Goal: Task Accomplishment & Management: Manage account settings

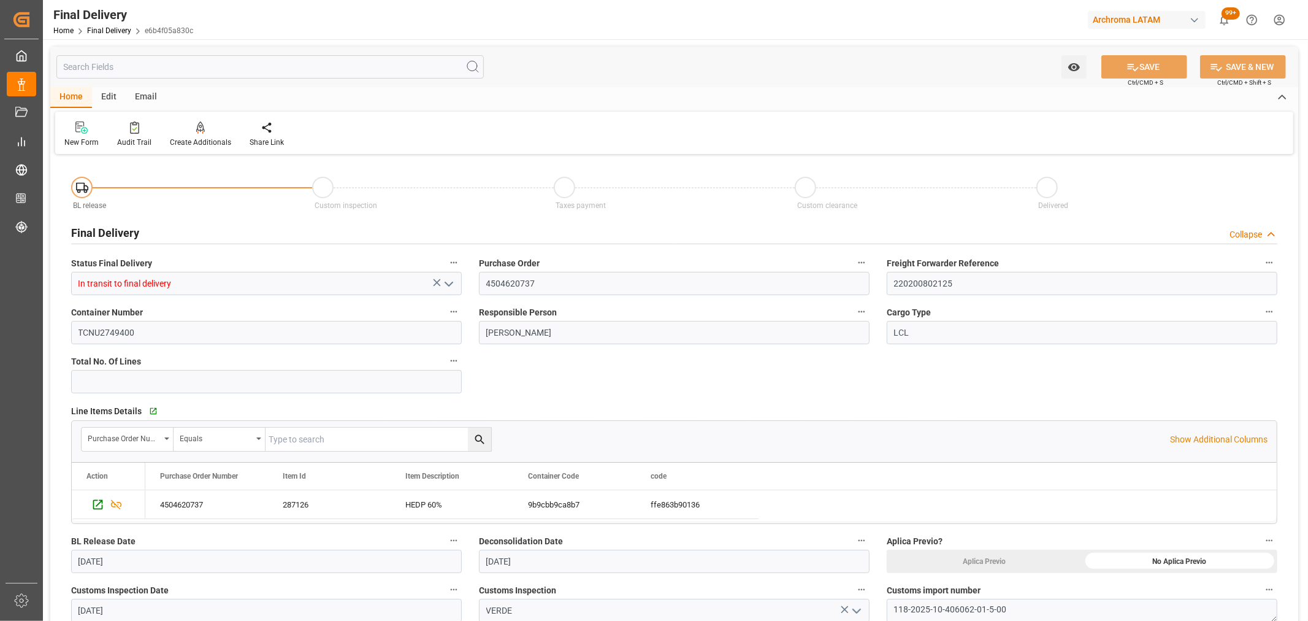
scroll to position [681, 0]
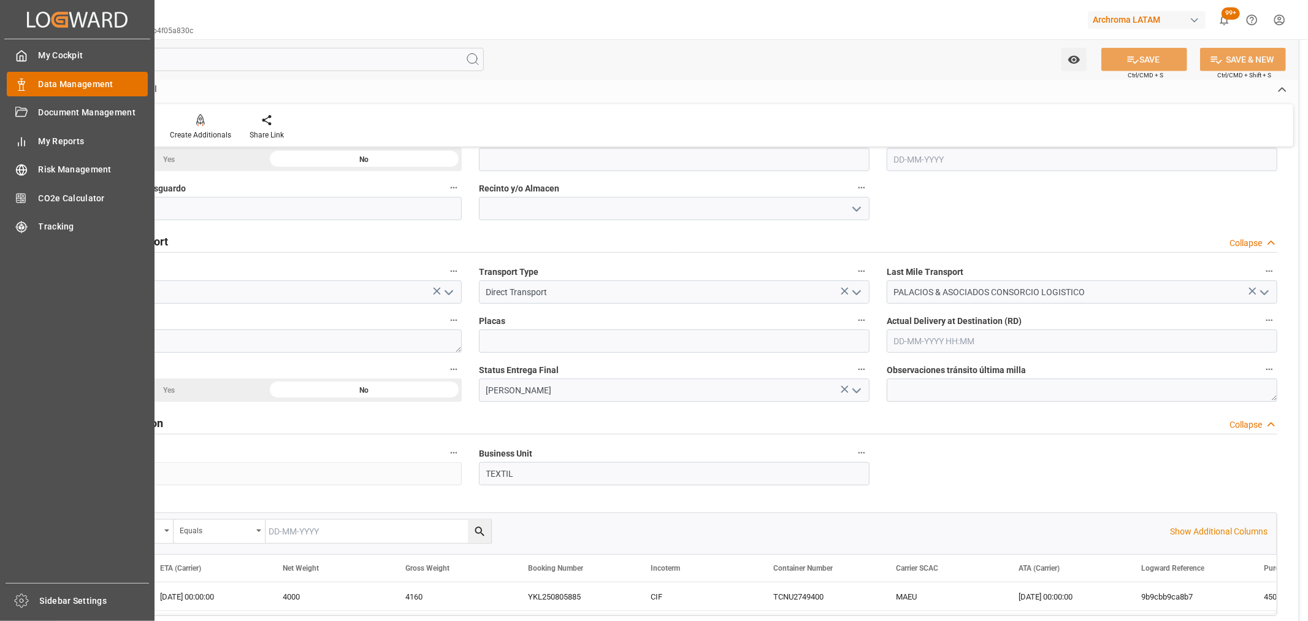
click at [40, 82] on span "Data Management" at bounding box center [94, 84] width 110 height 13
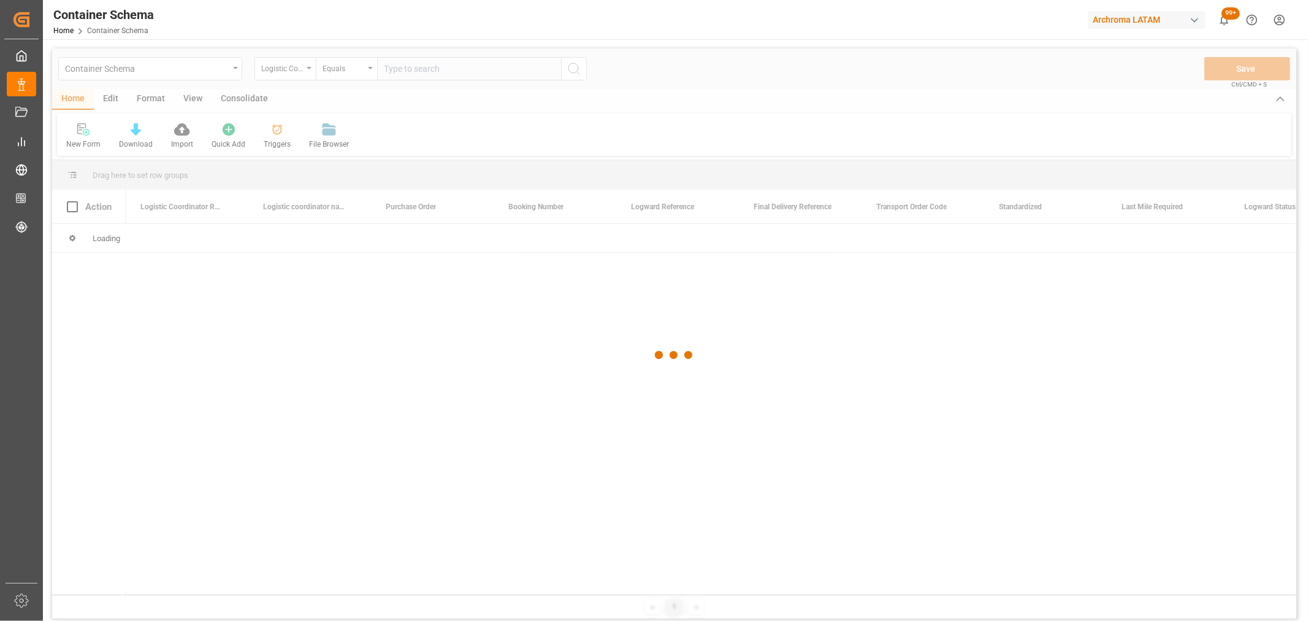
click at [240, 69] on div at bounding box center [674, 354] width 1244 height 613
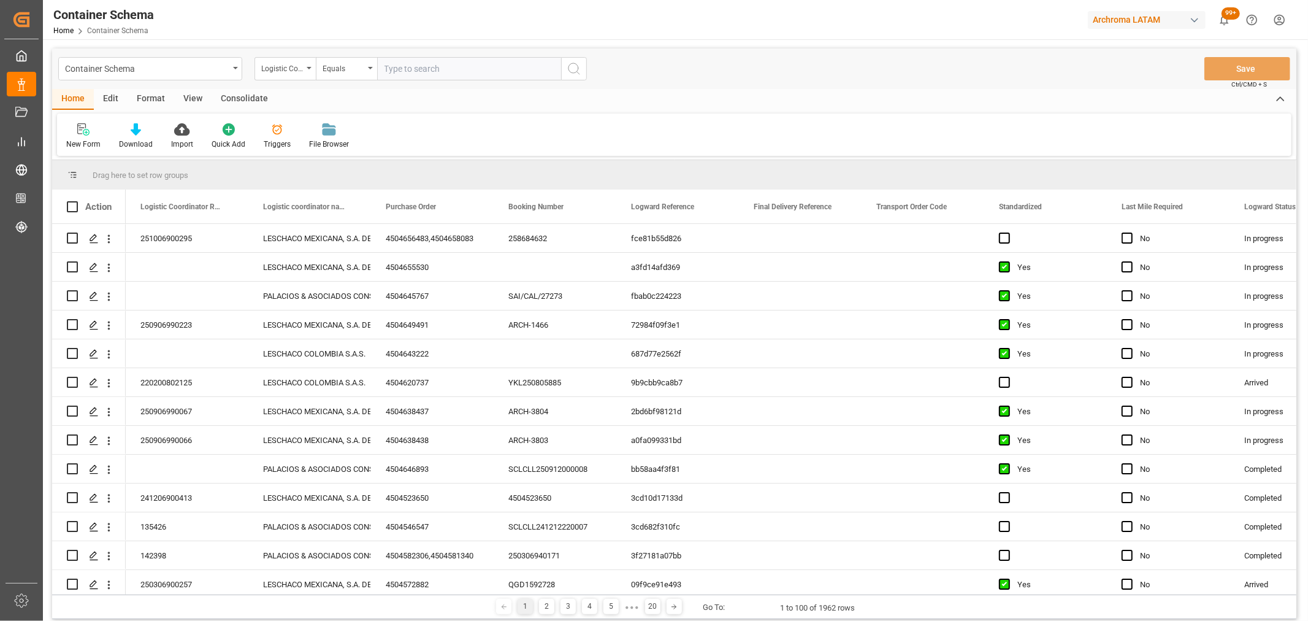
click at [235, 69] on icon "open menu" at bounding box center [235, 68] width 5 height 2
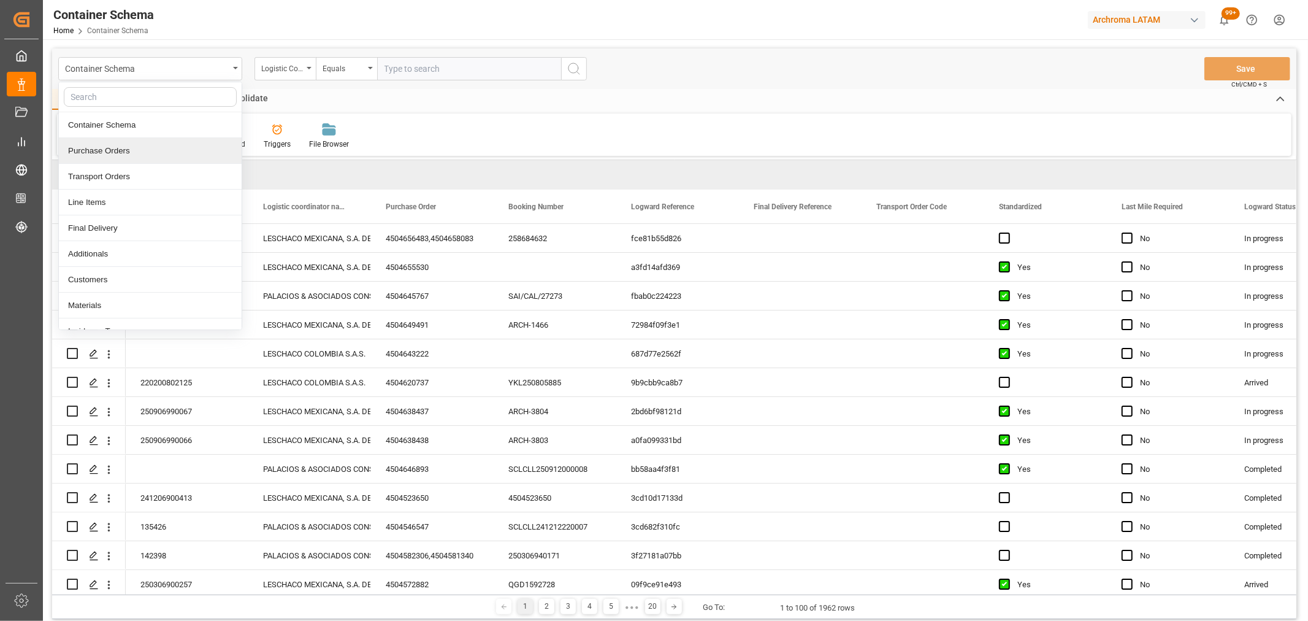
click at [163, 151] on div "Purchase Orders" at bounding box center [150, 151] width 183 height 26
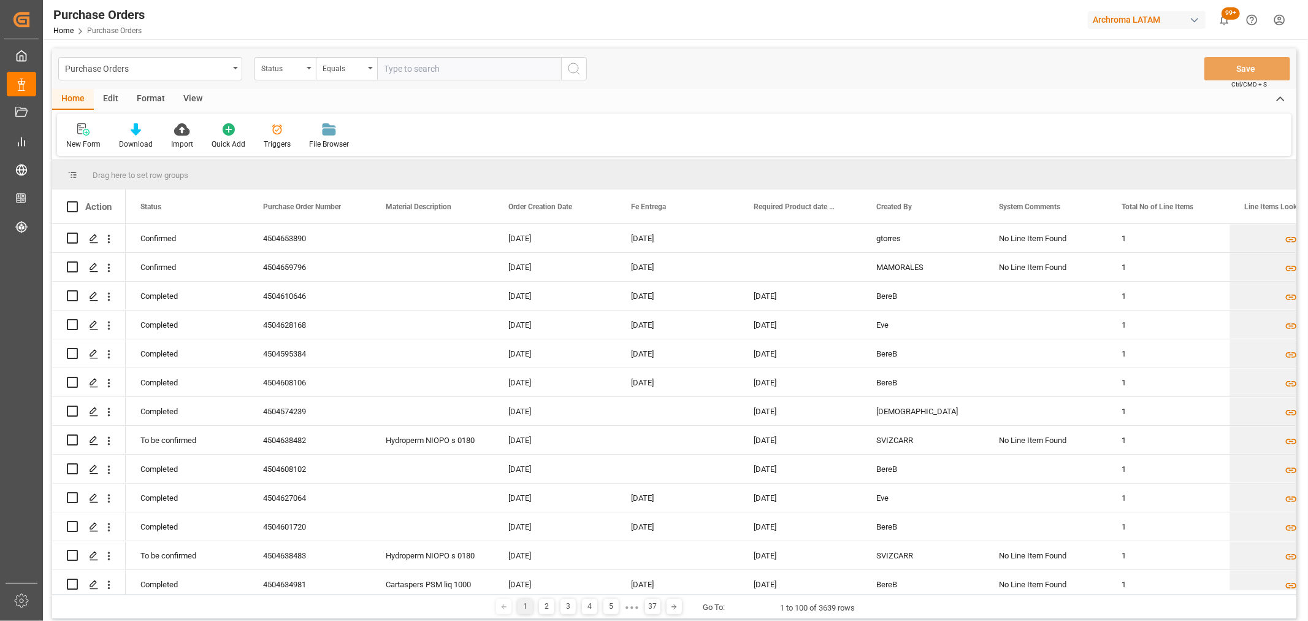
click at [280, 74] on div "Status" at bounding box center [285, 68] width 61 height 23
click at [317, 151] on div "Purchase Order Number" at bounding box center [346, 151] width 183 height 26
click at [343, 74] on div "Equals" at bounding box center [344, 67] width 42 height 14
click at [370, 149] on div "Fuzzy search" at bounding box center [407, 151] width 183 height 26
click at [408, 71] on input "text" at bounding box center [469, 68] width 184 height 23
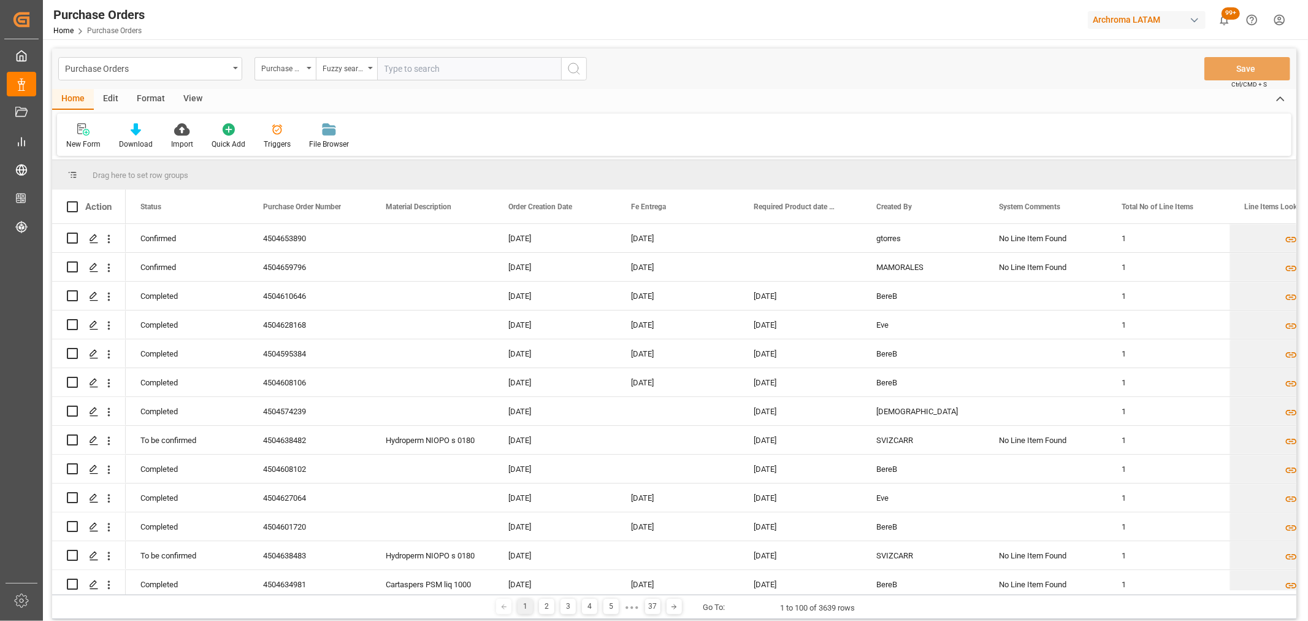
paste input "4504634071"
type input "4504634071"
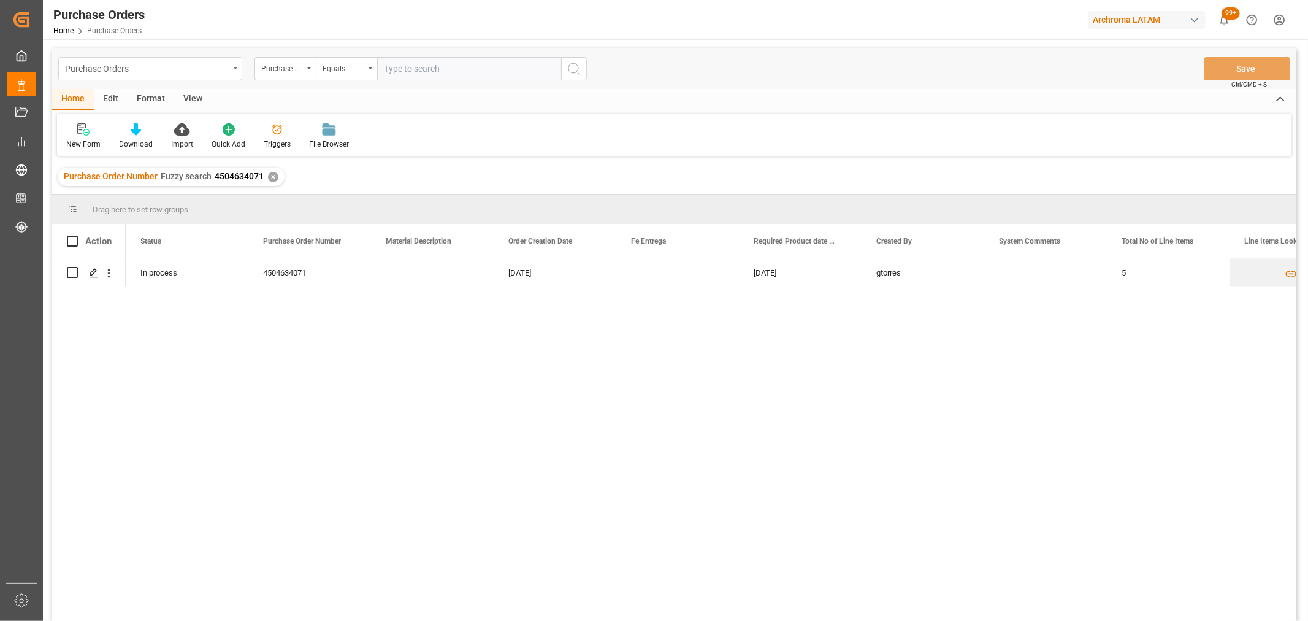
click at [233, 69] on div "Purchase Orders" at bounding box center [150, 68] width 184 height 23
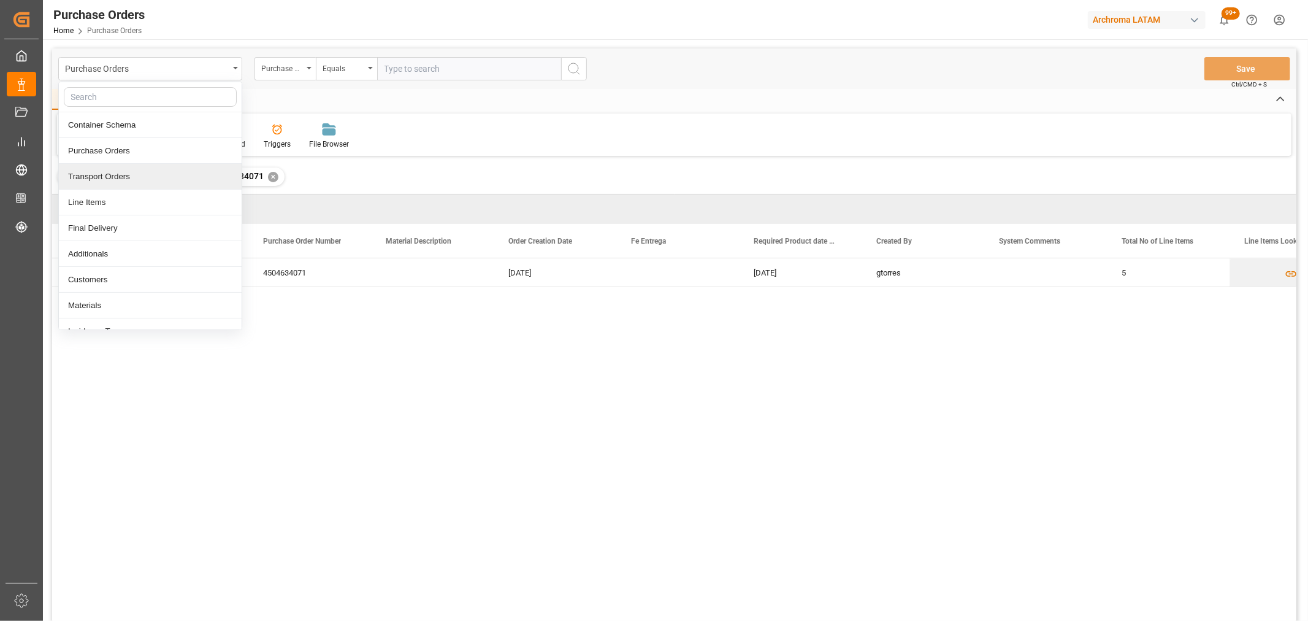
click at [113, 180] on div "Transport Orders" at bounding box center [150, 177] width 183 height 26
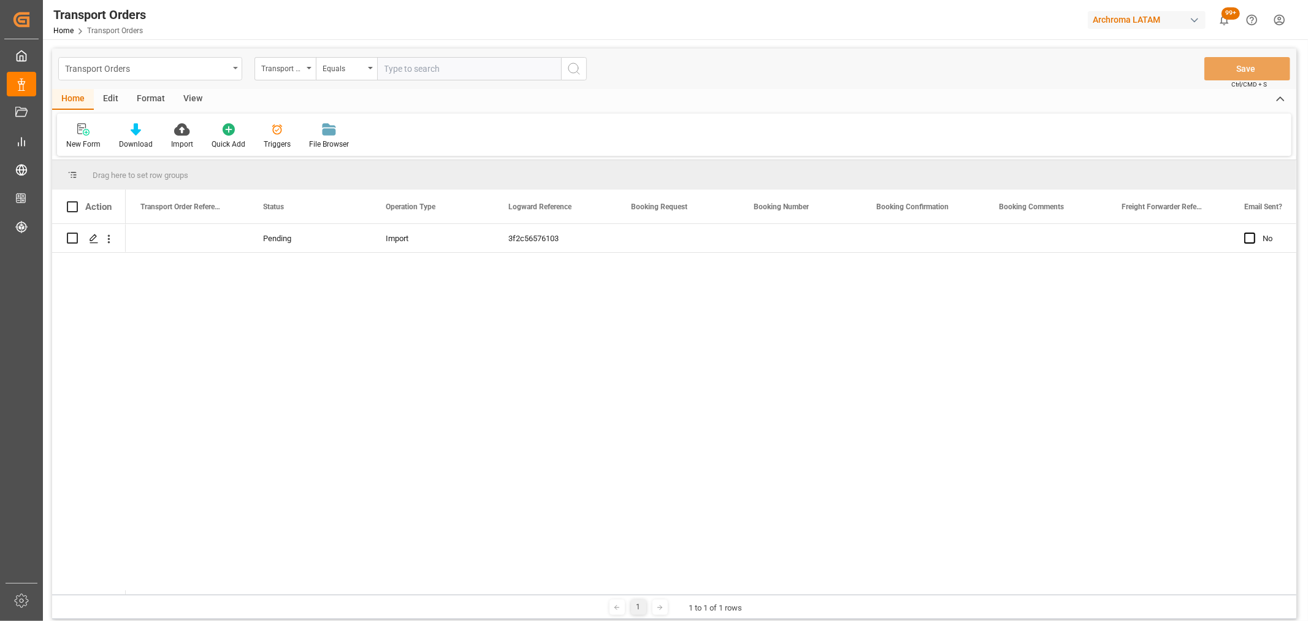
click at [168, 71] on div "Transport Orders" at bounding box center [147, 67] width 164 height 15
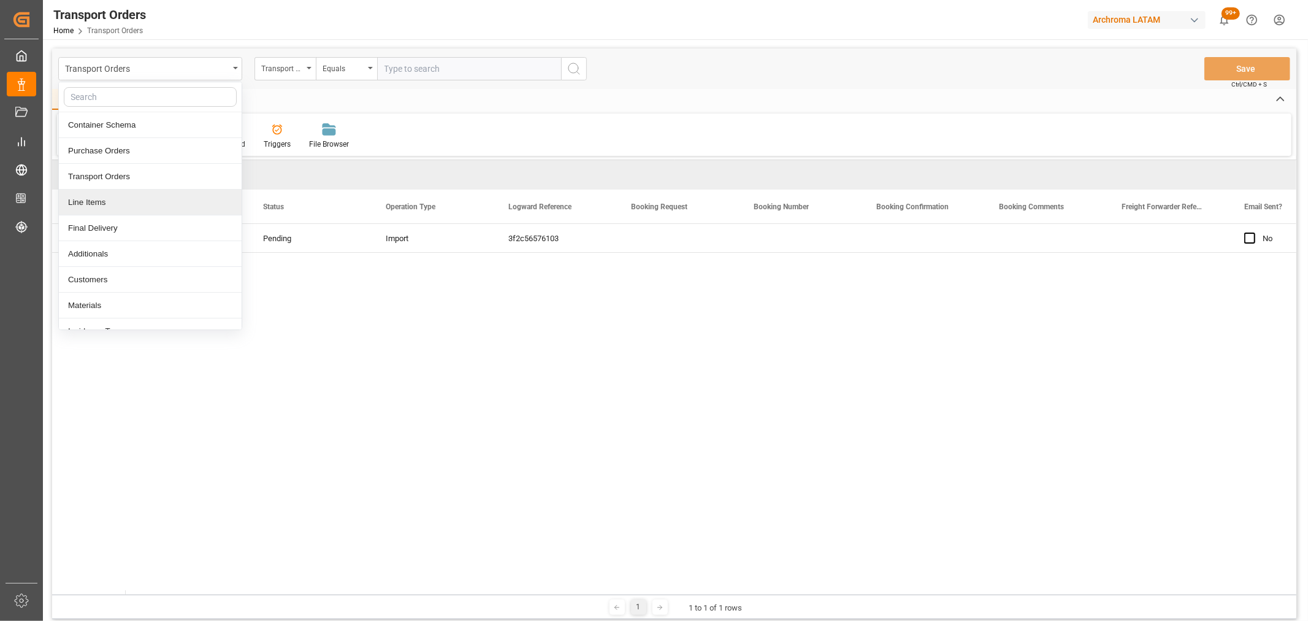
click at [107, 197] on div "Line Items" at bounding box center [150, 202] width 183 height 26
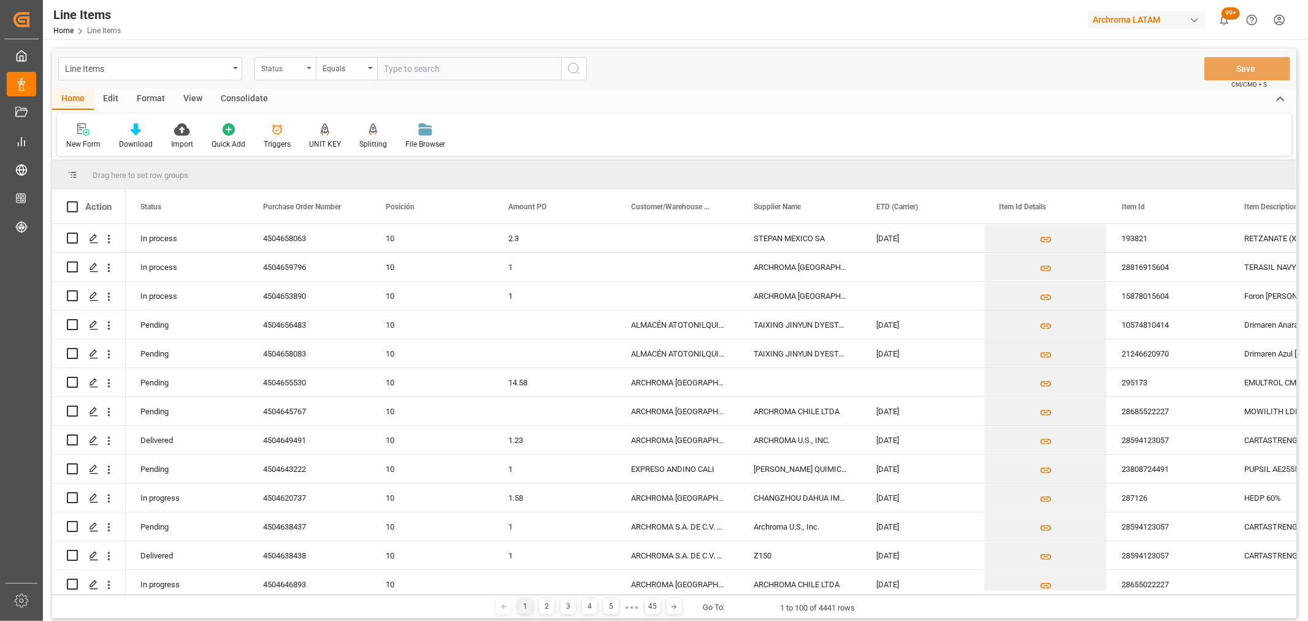
click at [283, 65] on div "Status" at bounding box center [282, 67] width 42 height 14
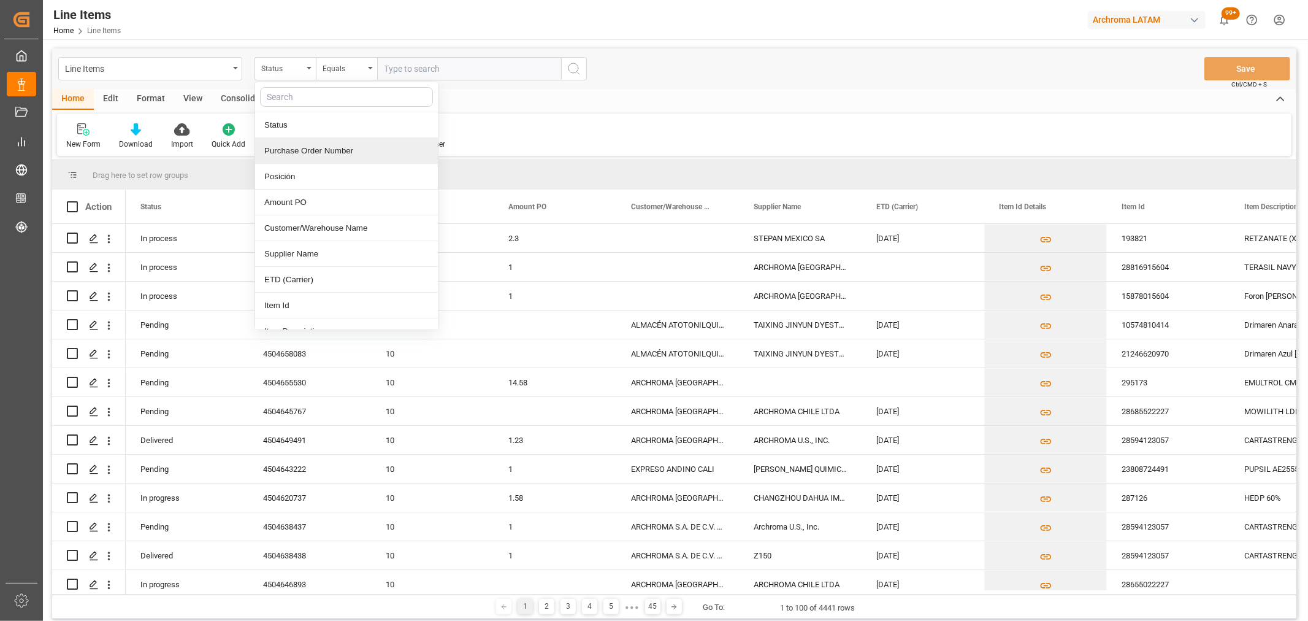
click at [313, 151] on div "Purchase Order Number" at bounding box center [346, 151] width 183 height 26
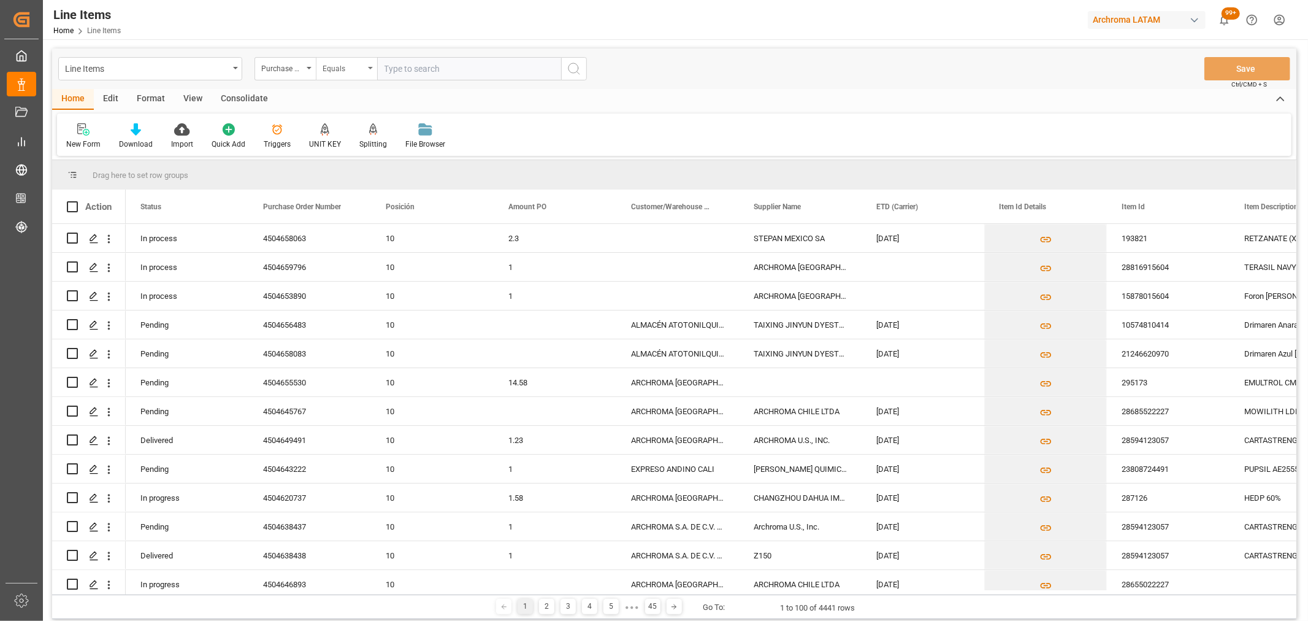
click at [345, 77] on div "Equals" at bounding box center [346, 68] width 61 height 23
click at [353, 146] on div "Fuzzy search" at bounding box center [407, 151] width 183 height 26
click at [434, 58] on input "text" at bounding box center [469, 68] width 184 height 23
paste input "4504634071"
type input "4504634071"
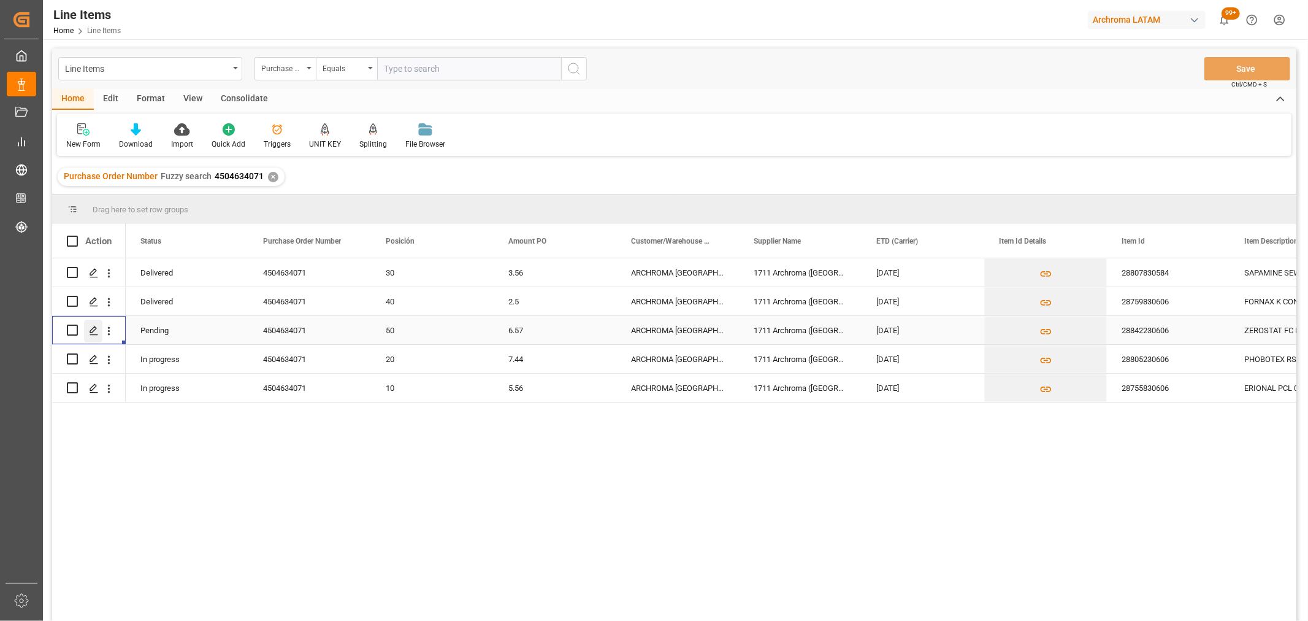
click at [92, 331] on icon "Press SPACE to select this row." at bounding box center [94, 331] width 10 height 10
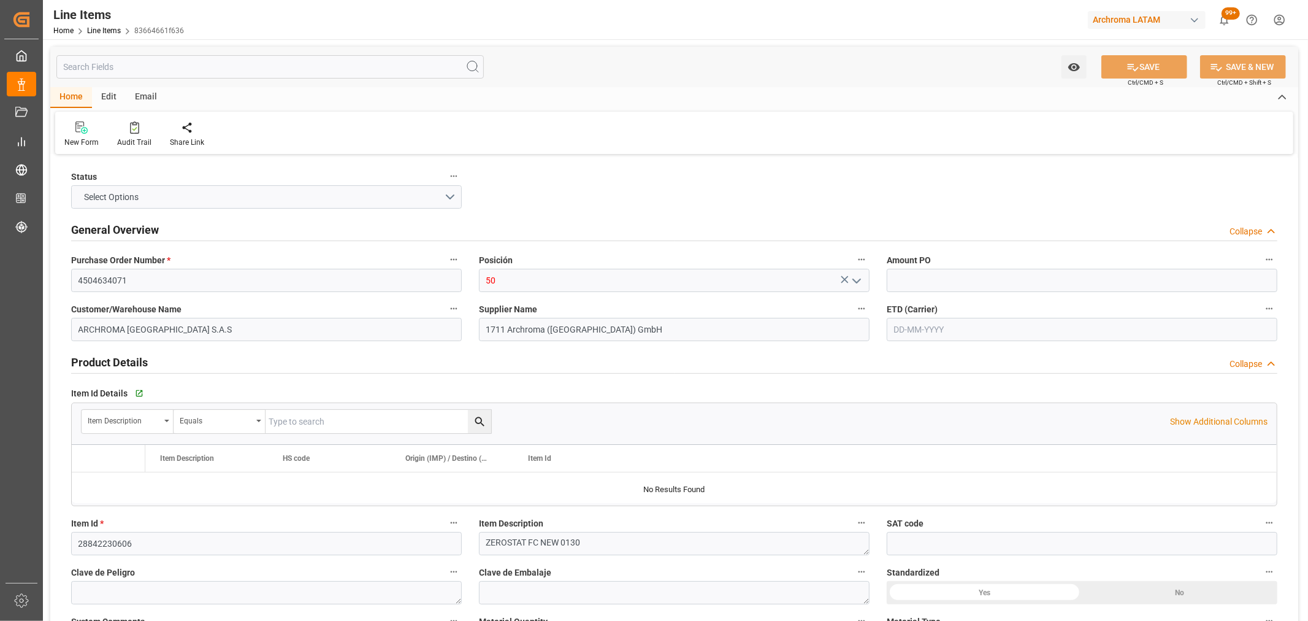
type input "6.57"
type input "3"
type input "390"
type input "407.16"
type input "7.44"
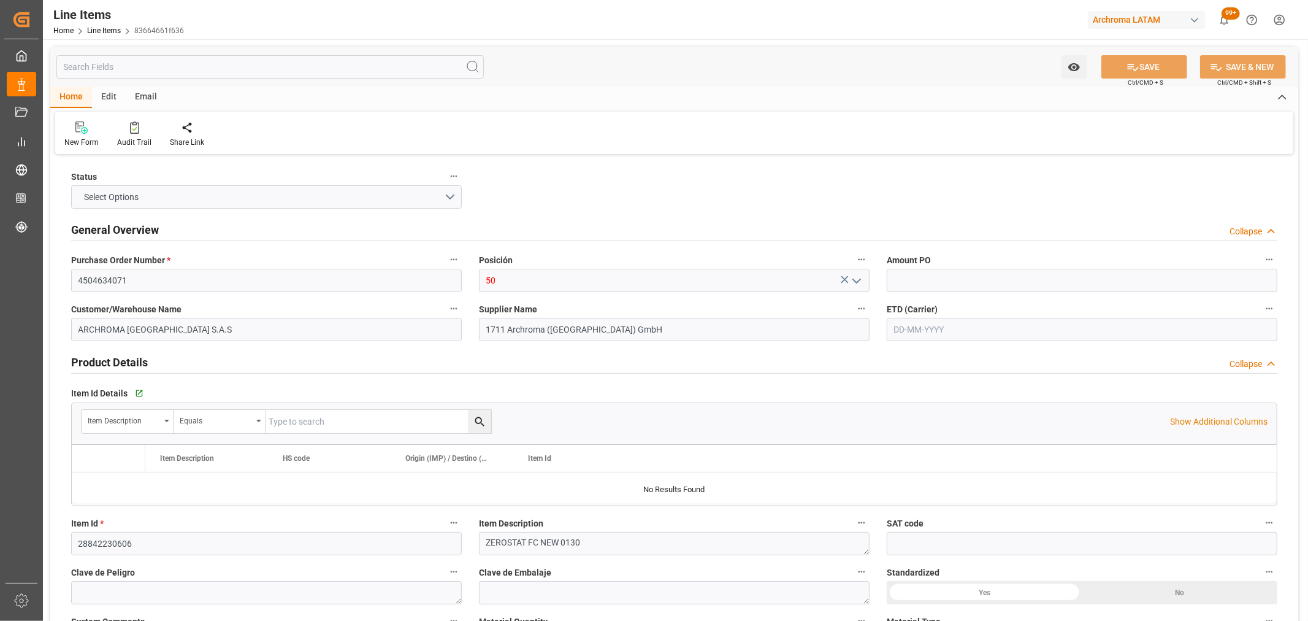
type input "29199000"
type input "52"
type input "[DATE]"
type input "[DATE] 08:55"
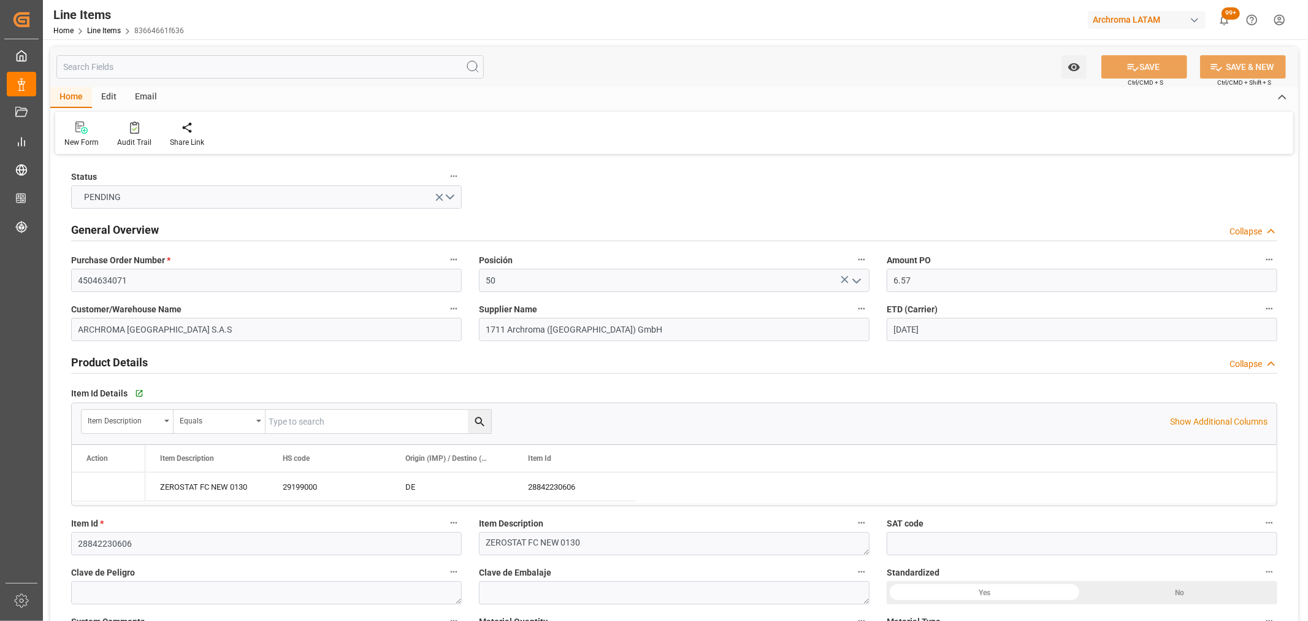
type input "[DATE] 15:28"
type input "[DATE]"
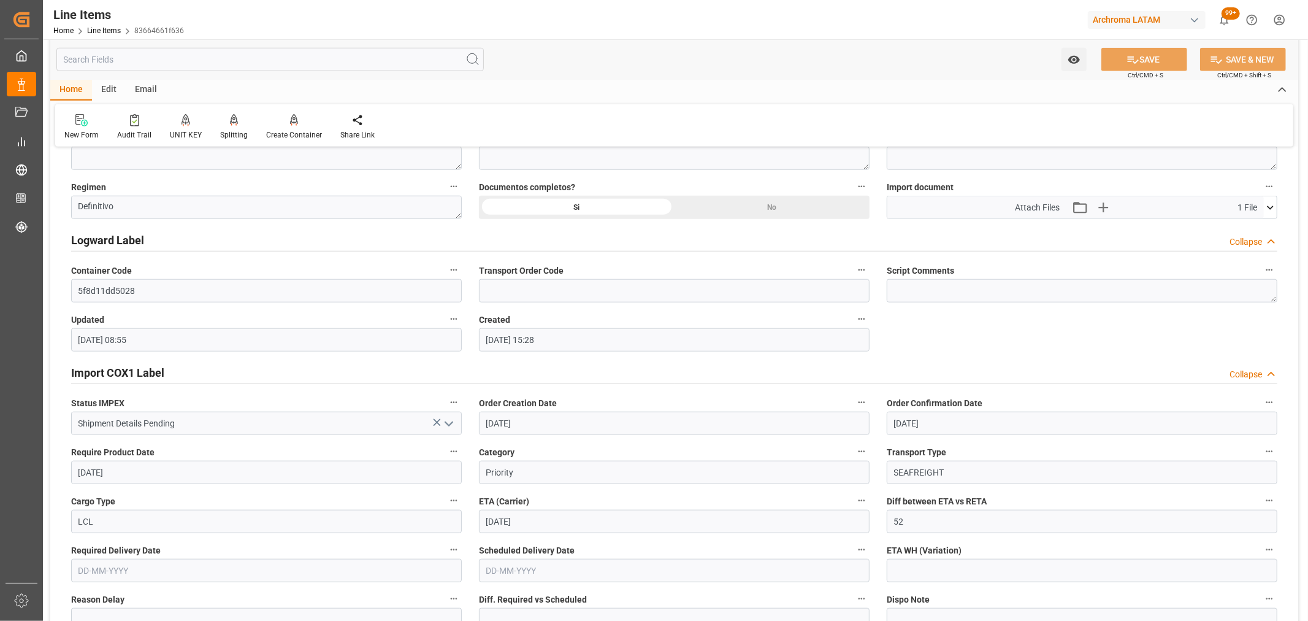
scroll to position [886, 0]
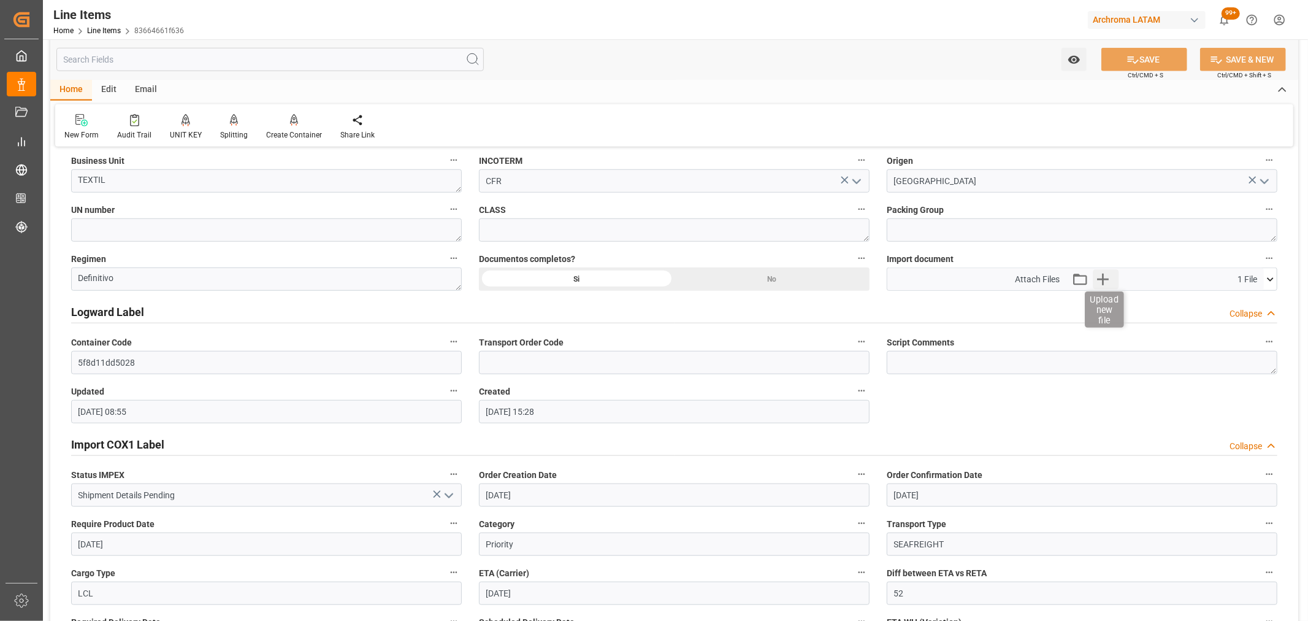
click at [1106, 280] on icon "button" at bounding box center [1103, 279] width 20 height 20
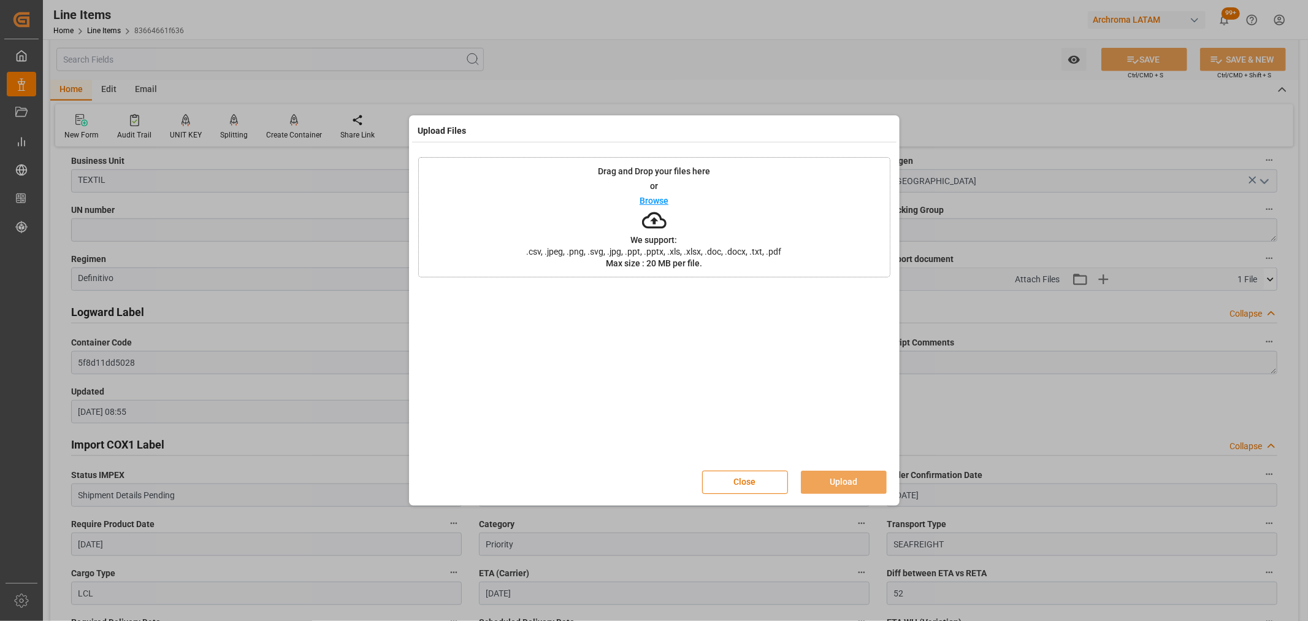
click at [654, 199] on p "Browse" at bounding box center [654, 200] width 29 height 9
click at [843, 476] on button "Upload" at bounding box center [844, 481] width 86 height 23
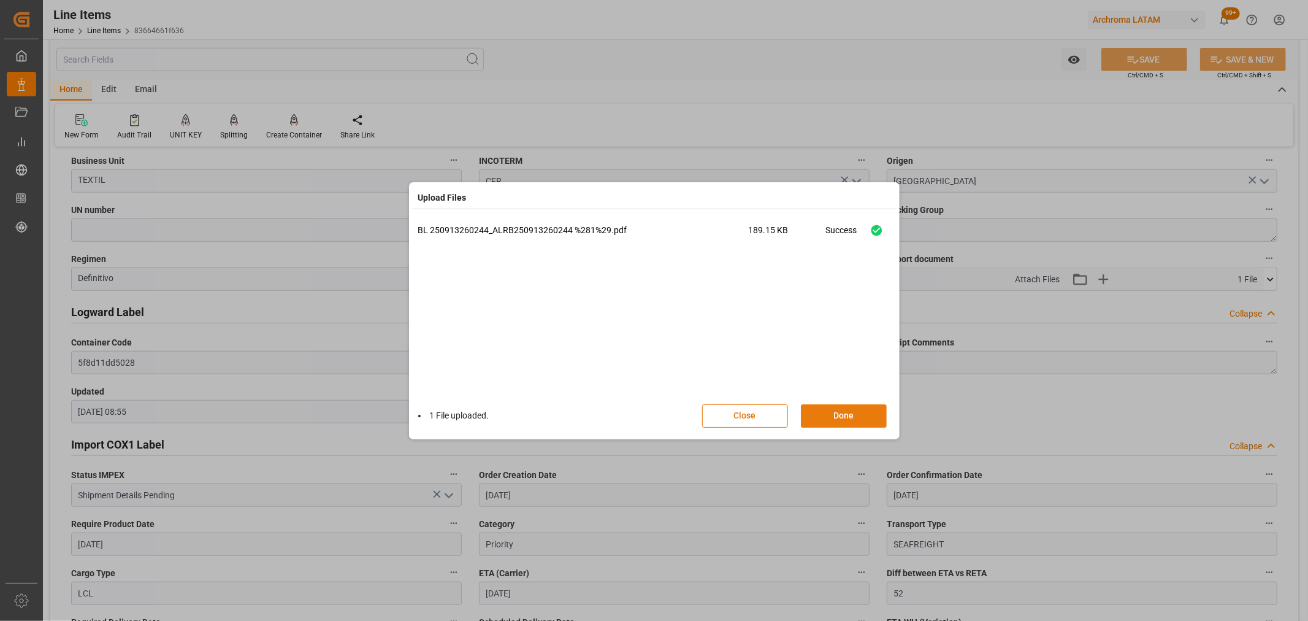
click at [839, 412] on button "Done" at bounding box center [844, 415] width 86 height 23
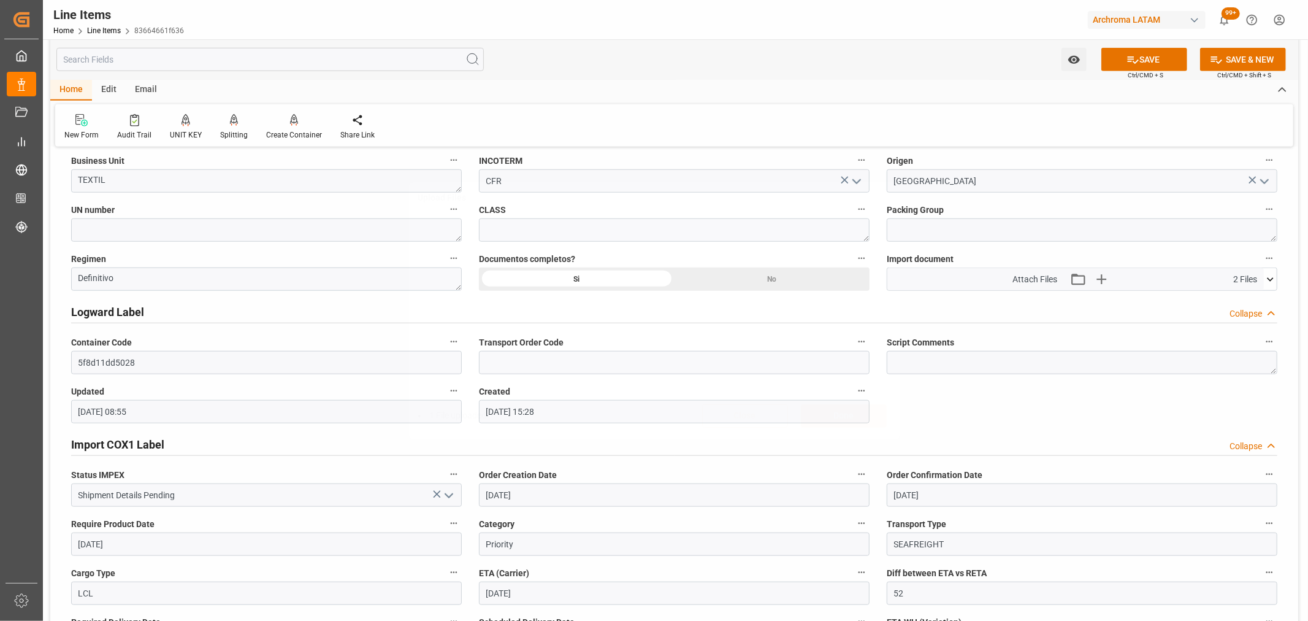
click at [1120, 63] on button "SAVE" at bounding box center [1144, 59] width 86 height 23
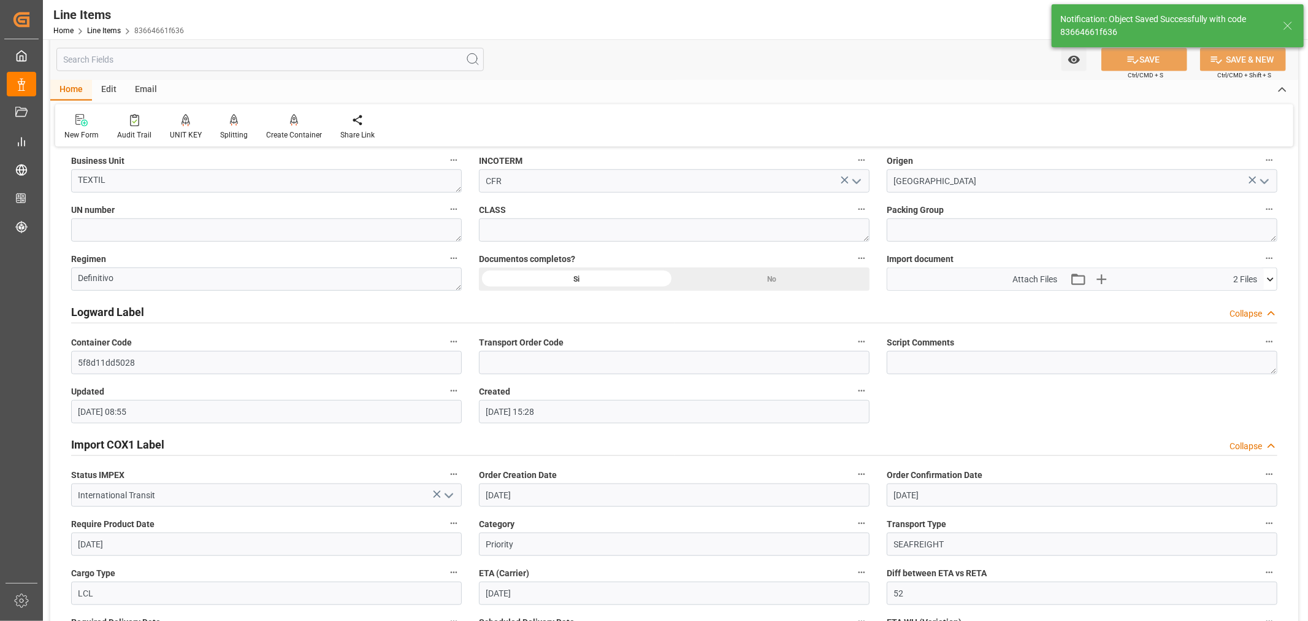
type input "International Transit"
type input "[DATE] 19:39"
